Goal: Information Seeking & Learning: Learn about a topic

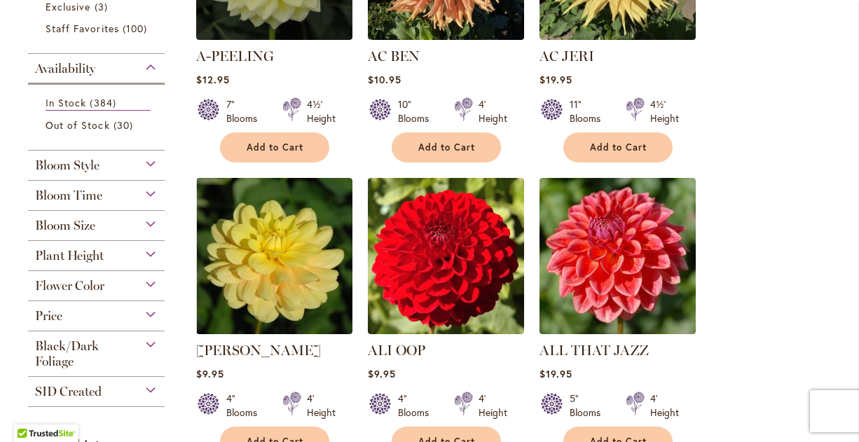
scroll to position [437, 0]
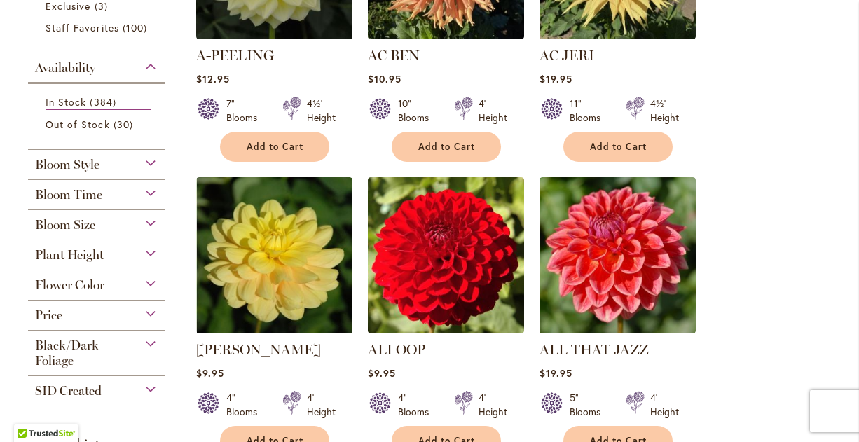
click at [151, 172] on div "Bloom Style" at bounding box center [96, 161] width 137 height 22
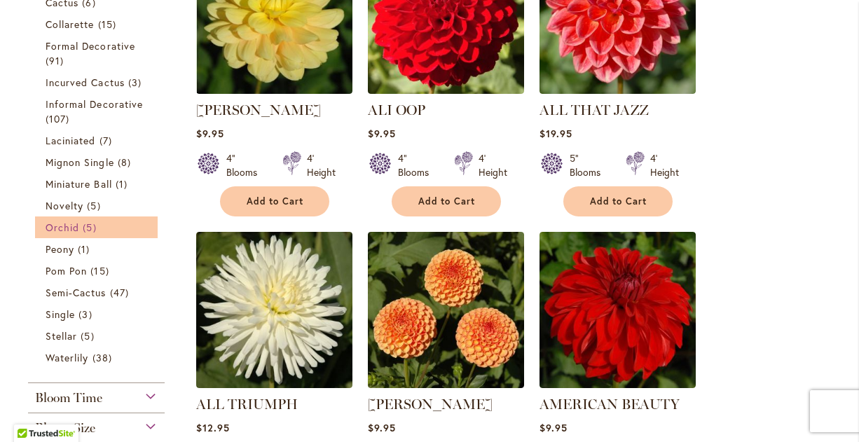
scroll to position [678, 0]
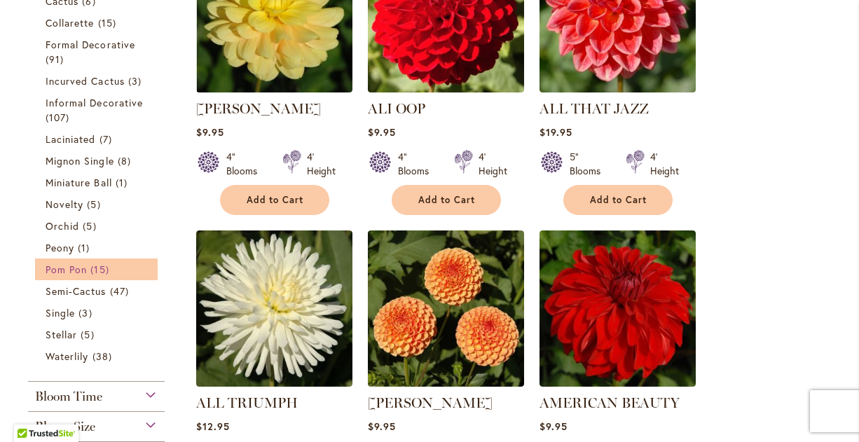
click at [81, 276] on span "Pom Pon" at bounding box center [66, 269] width 41 height 13
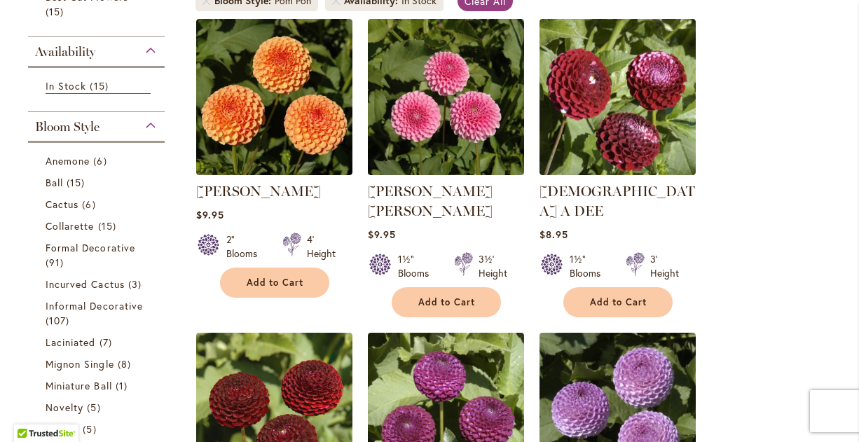
scroll to position [300, 0]
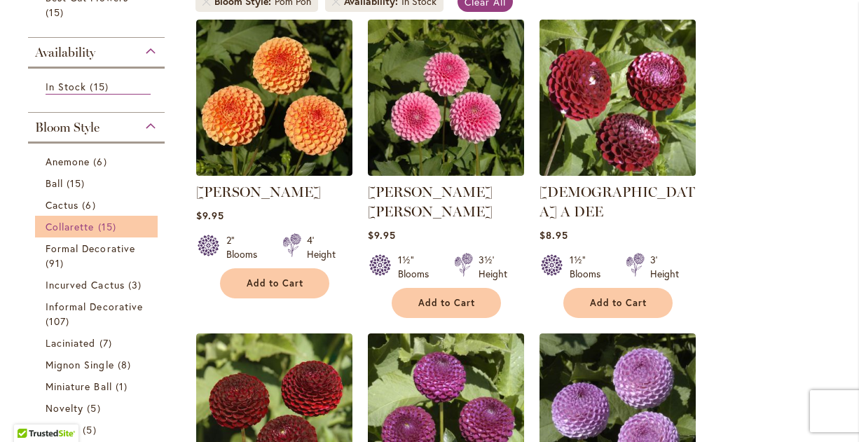
click at [53, 231] on link "Collarette 15 items" at bounding box center [98, 226] width 105 height 15
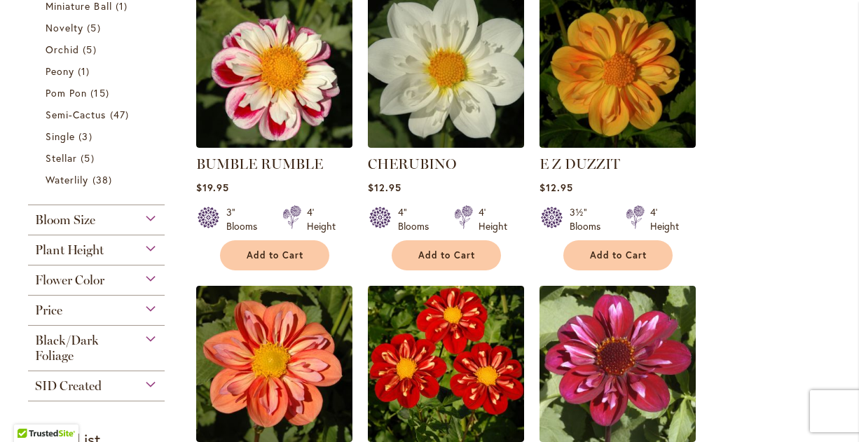
scroll to position [621, 0]
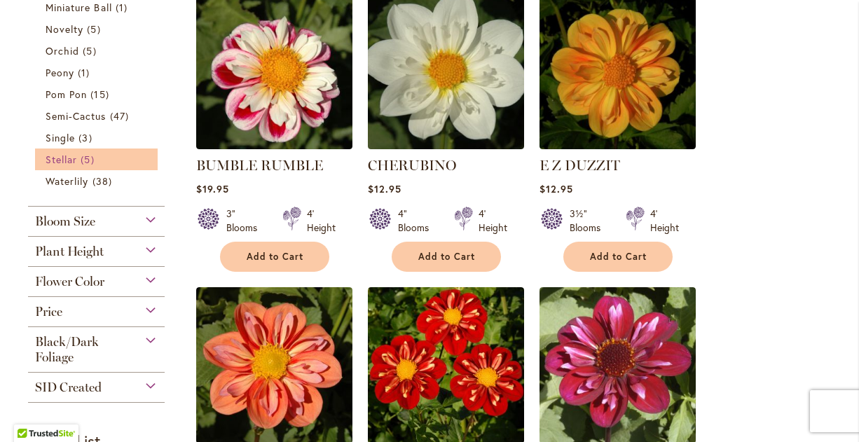
click at [65, 156] on span "Stellar" at bounding box center [62, 159] width 32 height 13
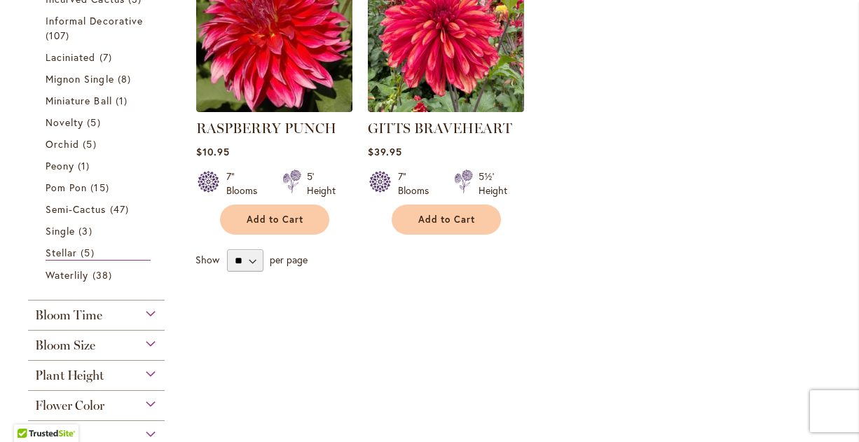
scroll to position [660, 0]
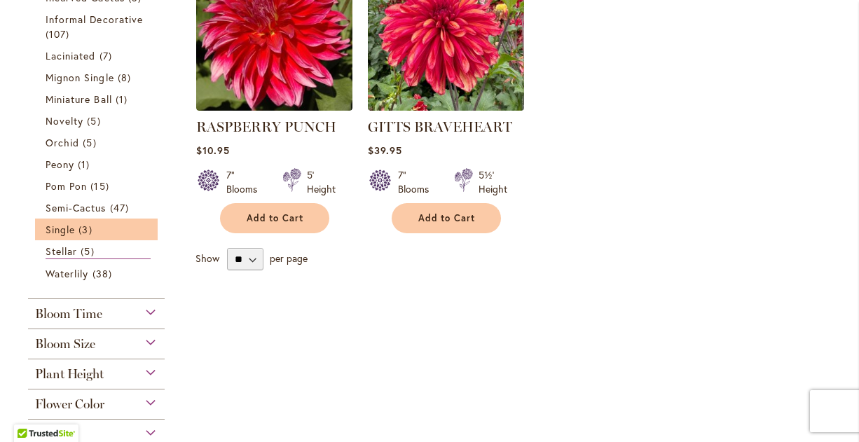
click at [62, 237] on li "Single 3 items" at bounding box center [96, 230] width 123 height 22
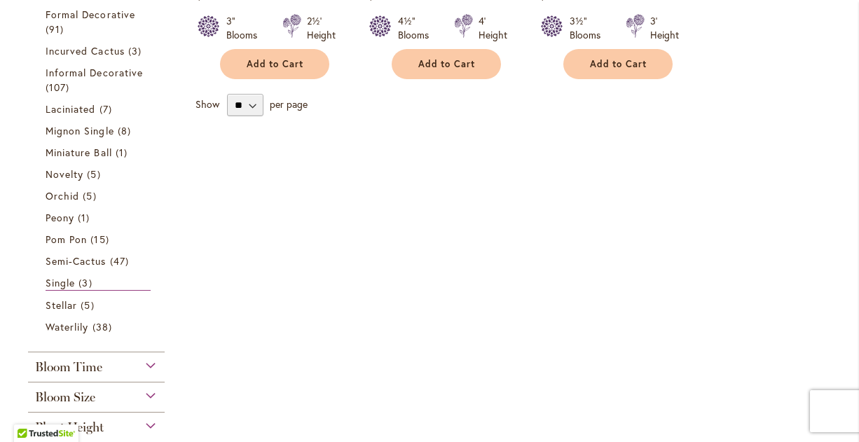
scroll to position [520, 0]
click at [64, 219] on span "Peony" at bounding box center [60, 216] width 29 height 13
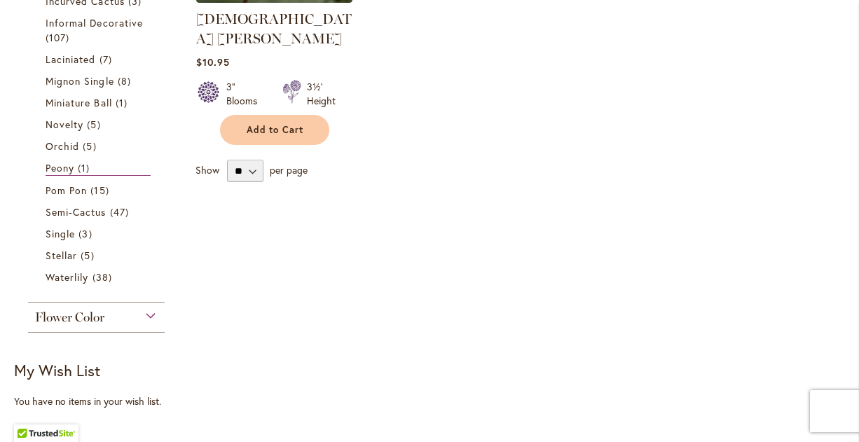
scroll to position [478, 0]
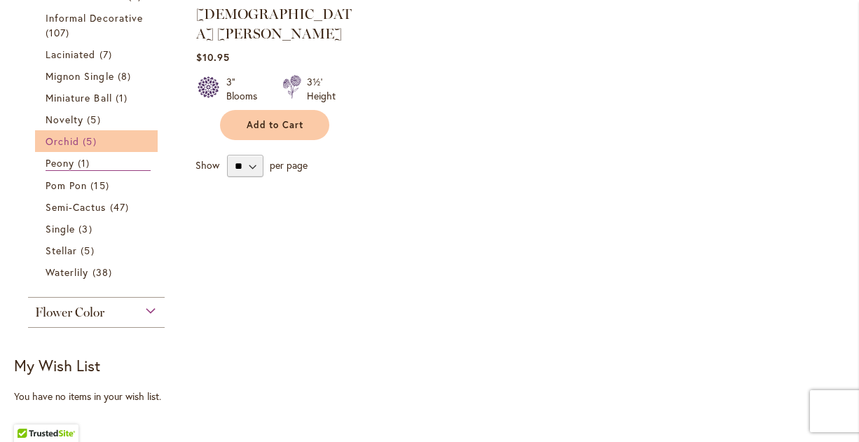
click at [61, 134] on span "Orchid" at bounding box center [63, 140] width 34 height 13
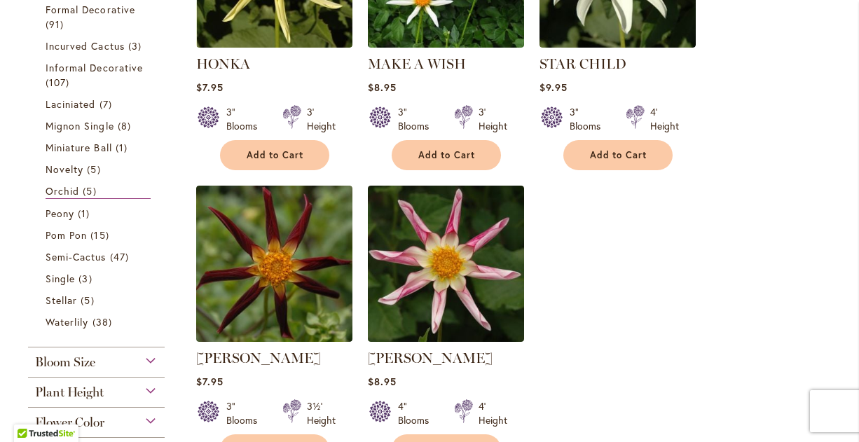
scroll to position [427, 0]
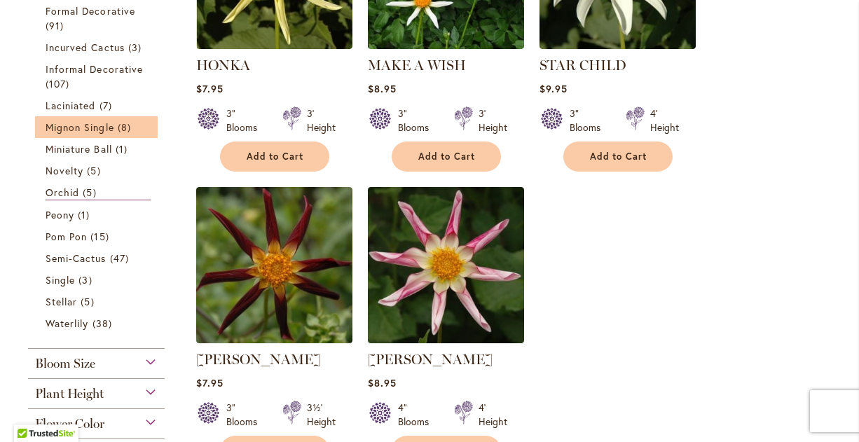
click at [46, 134] on li "Mignon Single 8 items" at bounding box center [96, 127] width 123 height 22
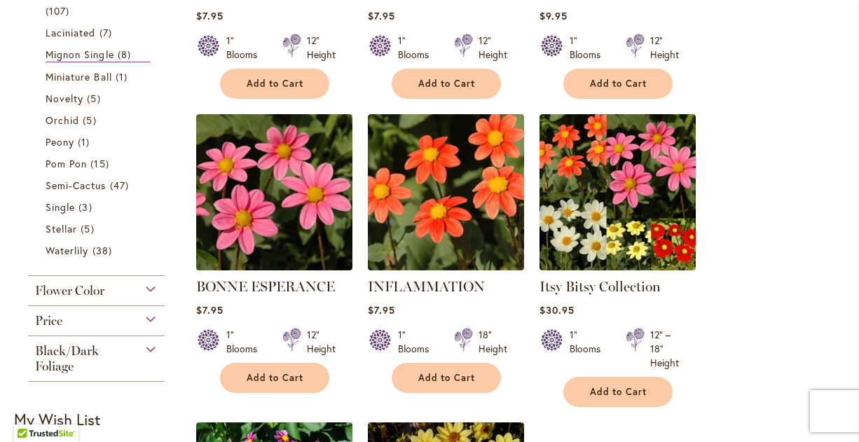
scroll to position [501, 0]
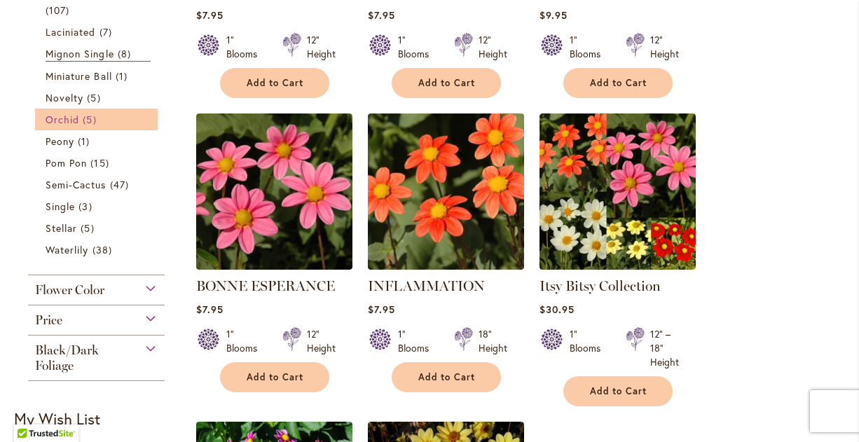
click at [67, 123] on span "Orchid" at bounding box center [63, 119] width 34 height 13
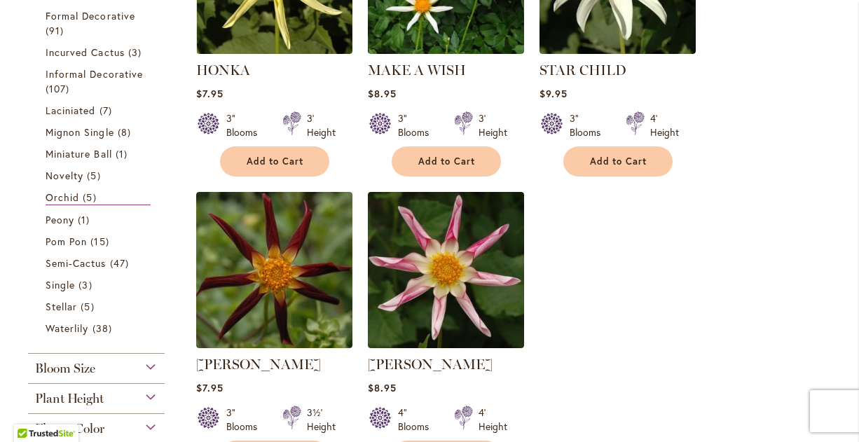
scroll to position [406, 0]
